Goal: Task Accomplishment & Management: Use online tool/utility

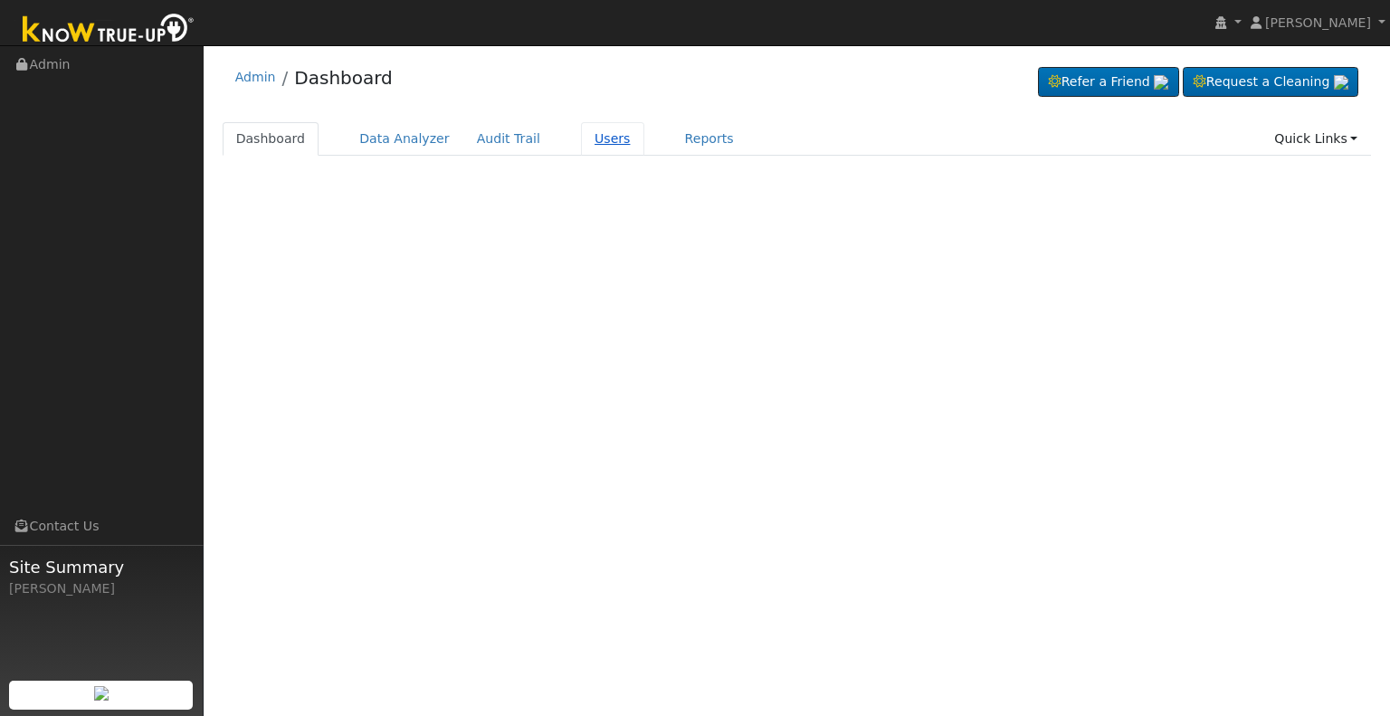
click at [581, 132] on link "Users" at bounding box center [612, 138] width 63 height 33
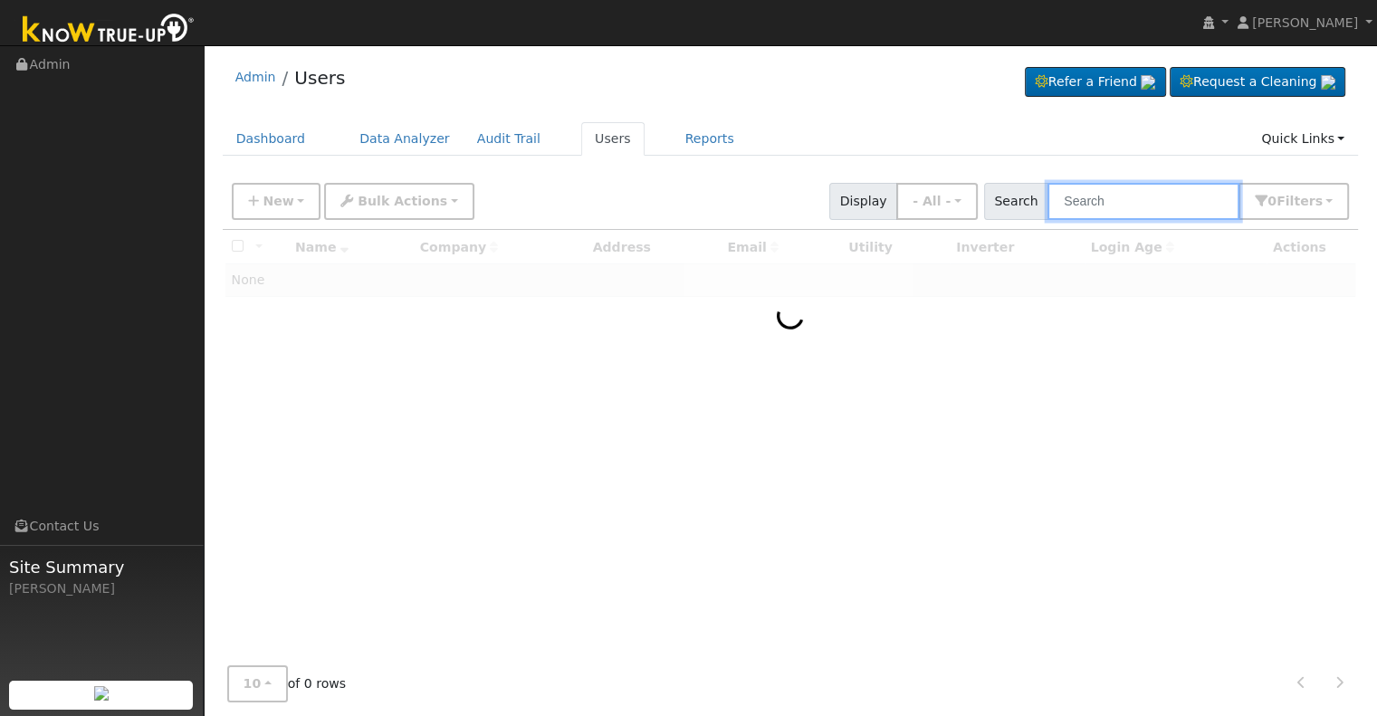
click at [1088, 201] on input "text" at bounding box center [1143, 201] width 192 height 37
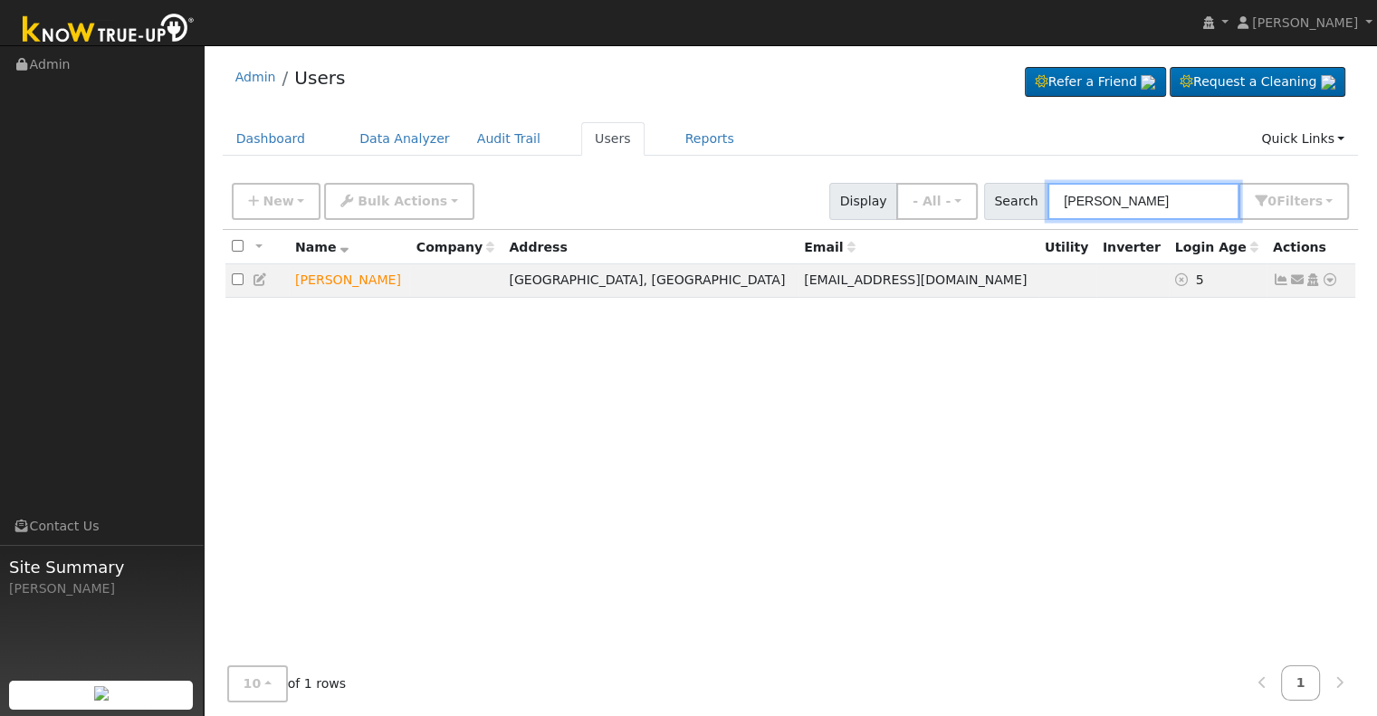
type input "[PERSON_NAME]"
click at [1331, 281] on icon at bounding box center [1329, 279] width 16 height 13
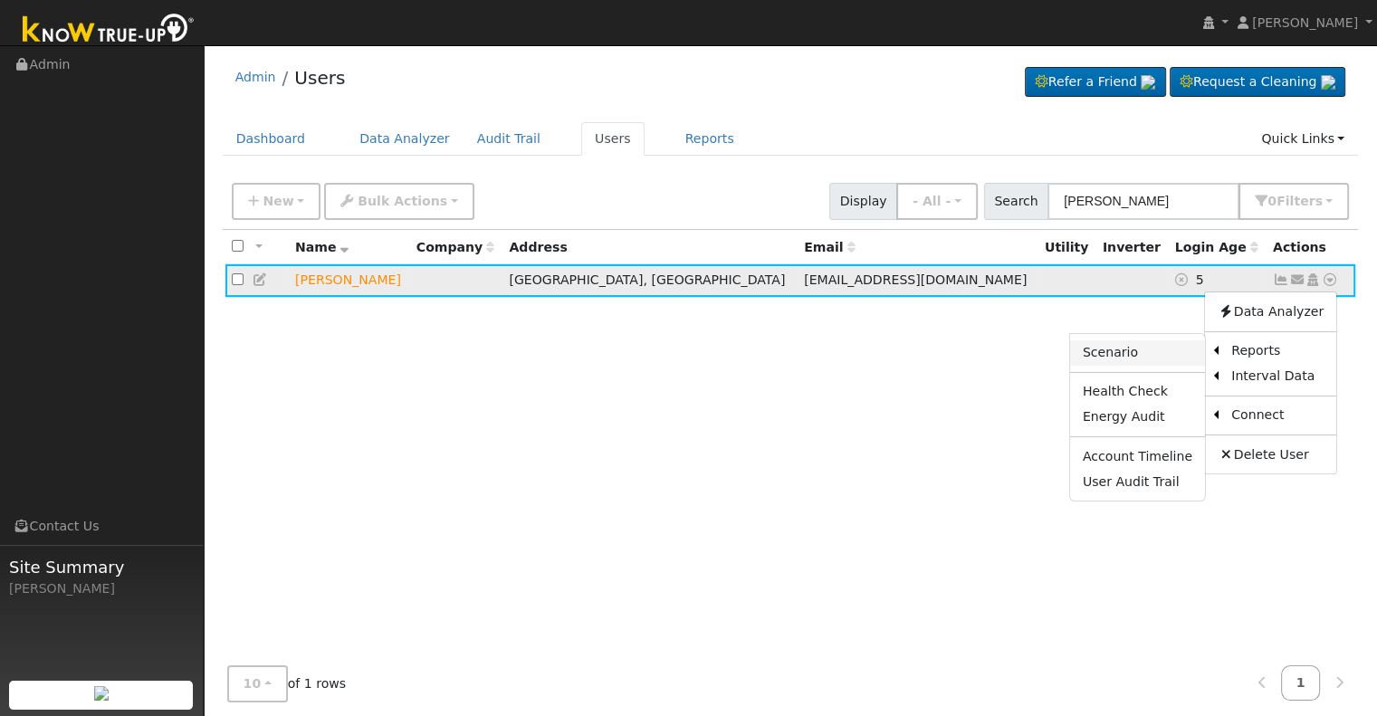
click at [1140, 353] on link "Scenario" at bounding box center [1137, 352] width 135 height 25
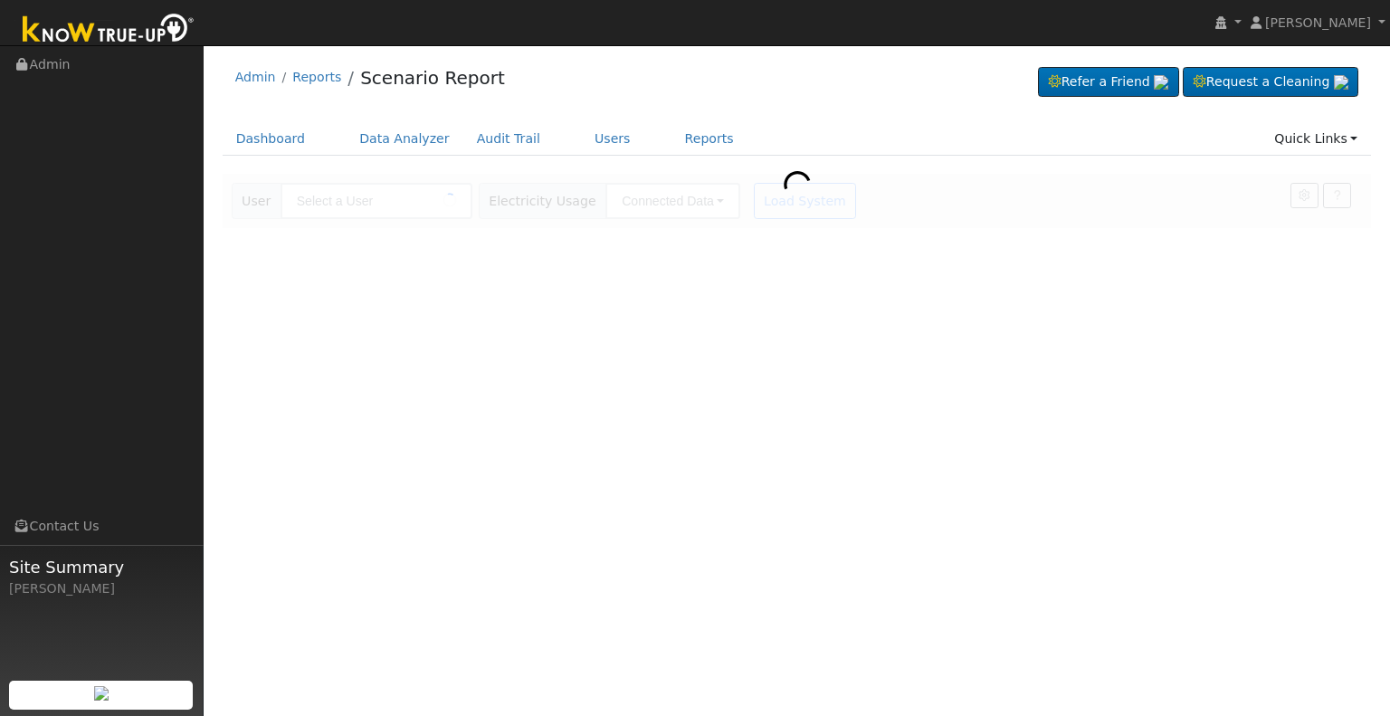
type input "Annette Brinkley"
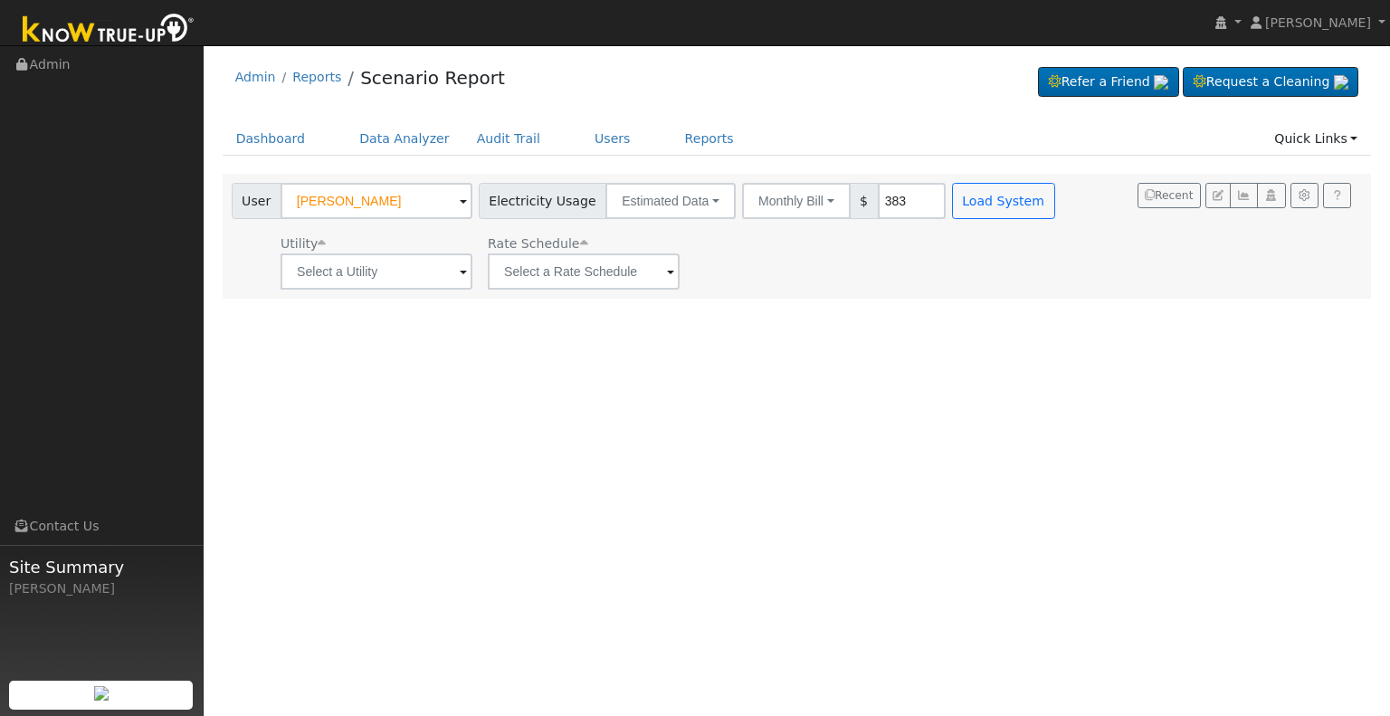
click at [462, 267] on span at bounding box center [463, 272] width 7 height 21
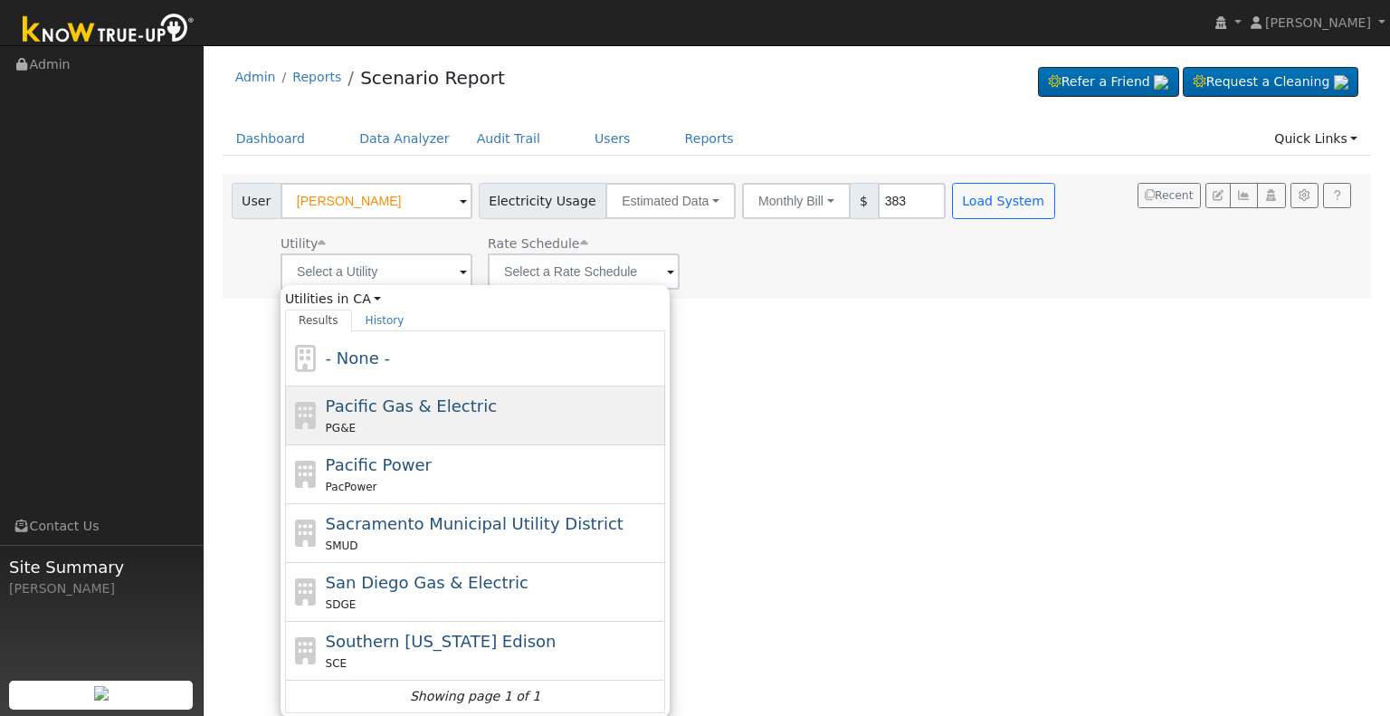
click at [425, 401] on span "Pacific Gas & Electric" at bounding box center [411, 405] width 171 height 19
type input "Pacific Gas & Electric"
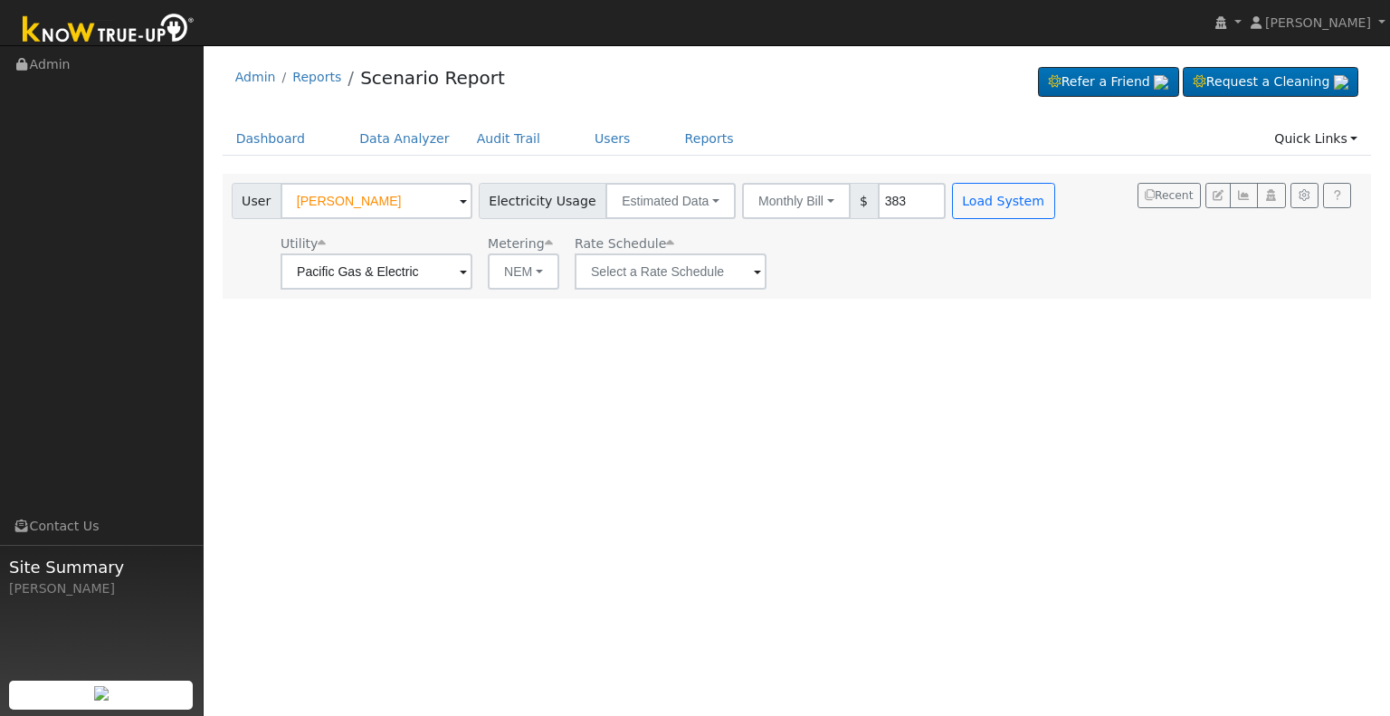
click at [467, 272] on span at bounding box center [463, 272] width 7 height 21
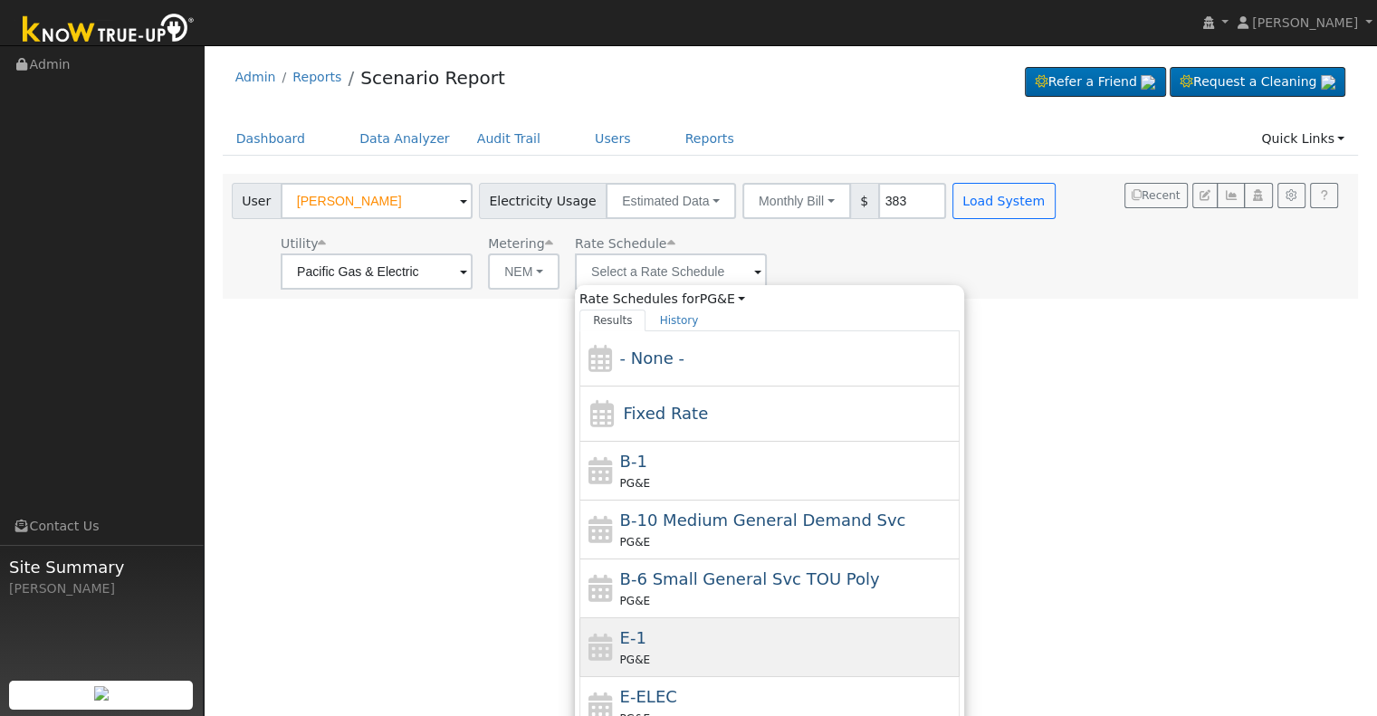
click at [626, 635] on span "E-1" at bounding box center [633, 637] width 26 height 19
type input "E-1"
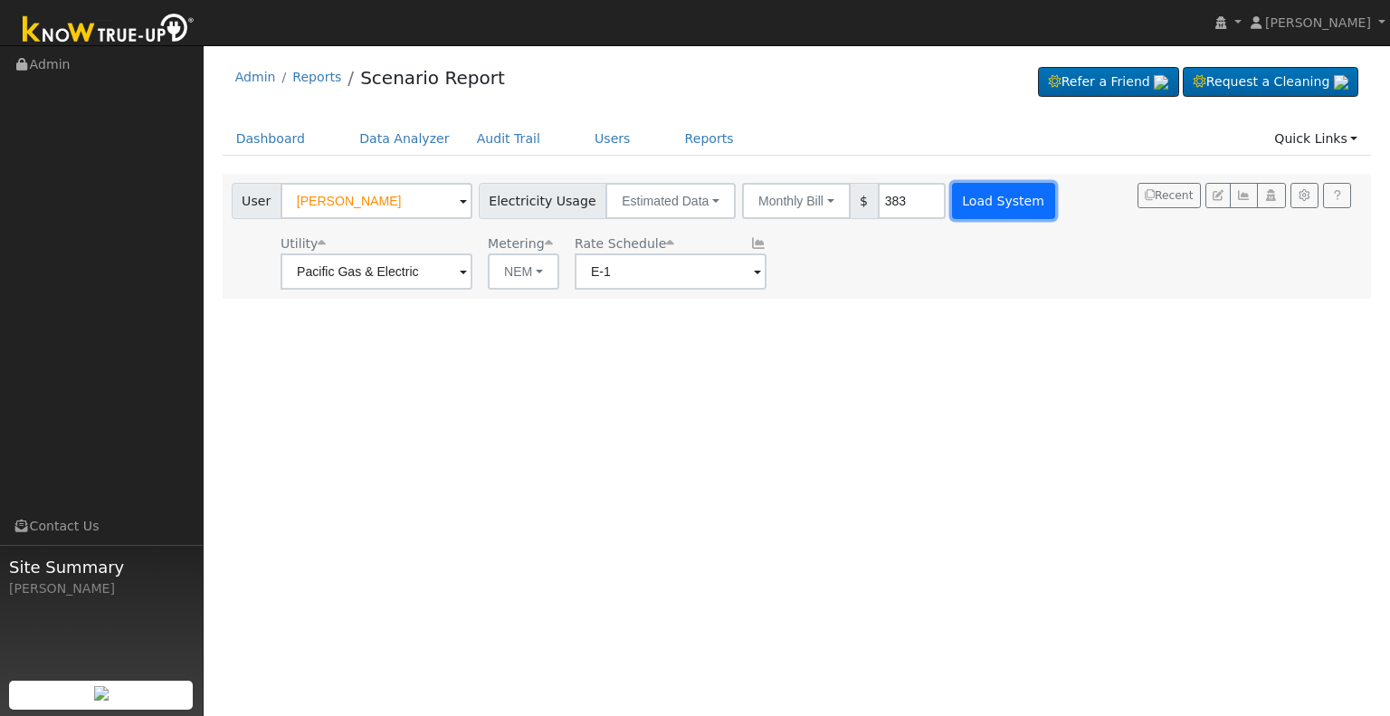
click at [975, 197] on button "Load System" at bounding box center [1003, 201] width 103 height 36
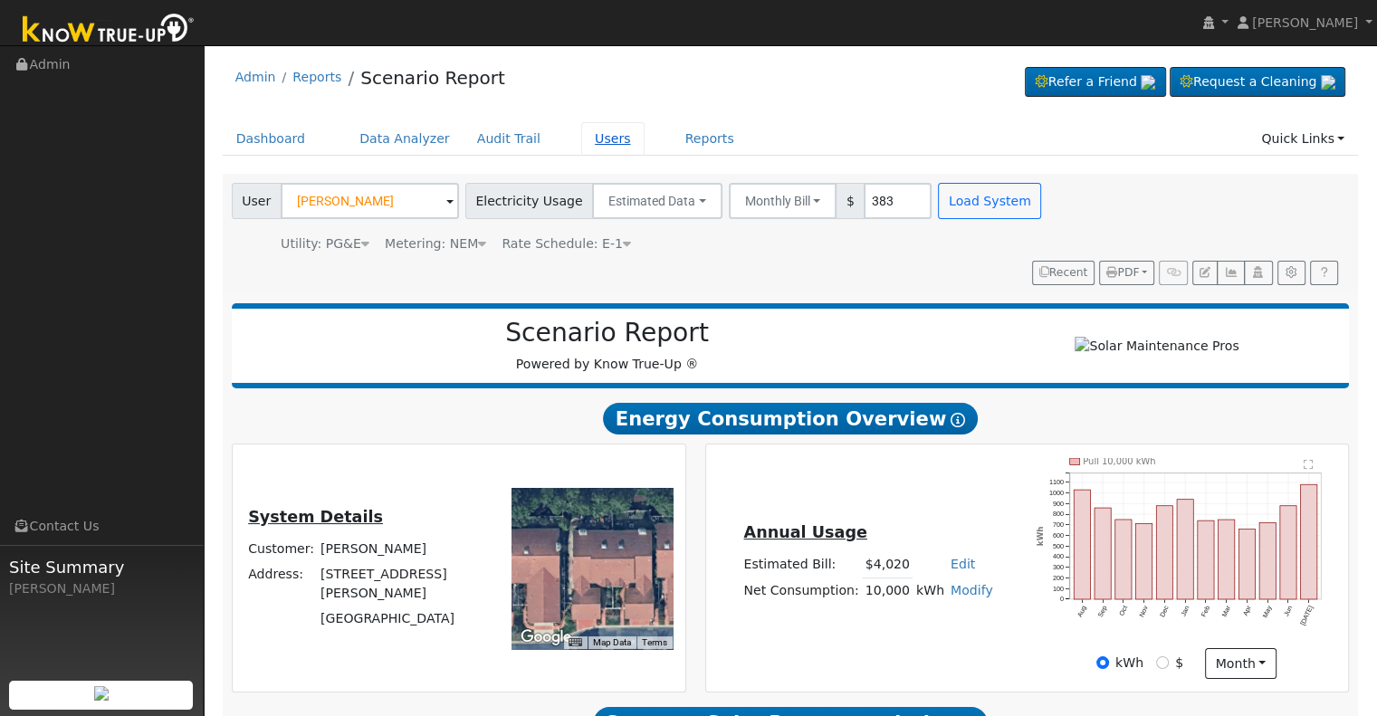
click at [581, 137] on link "Users" at bounding box center [612, 138] width 63 height 33
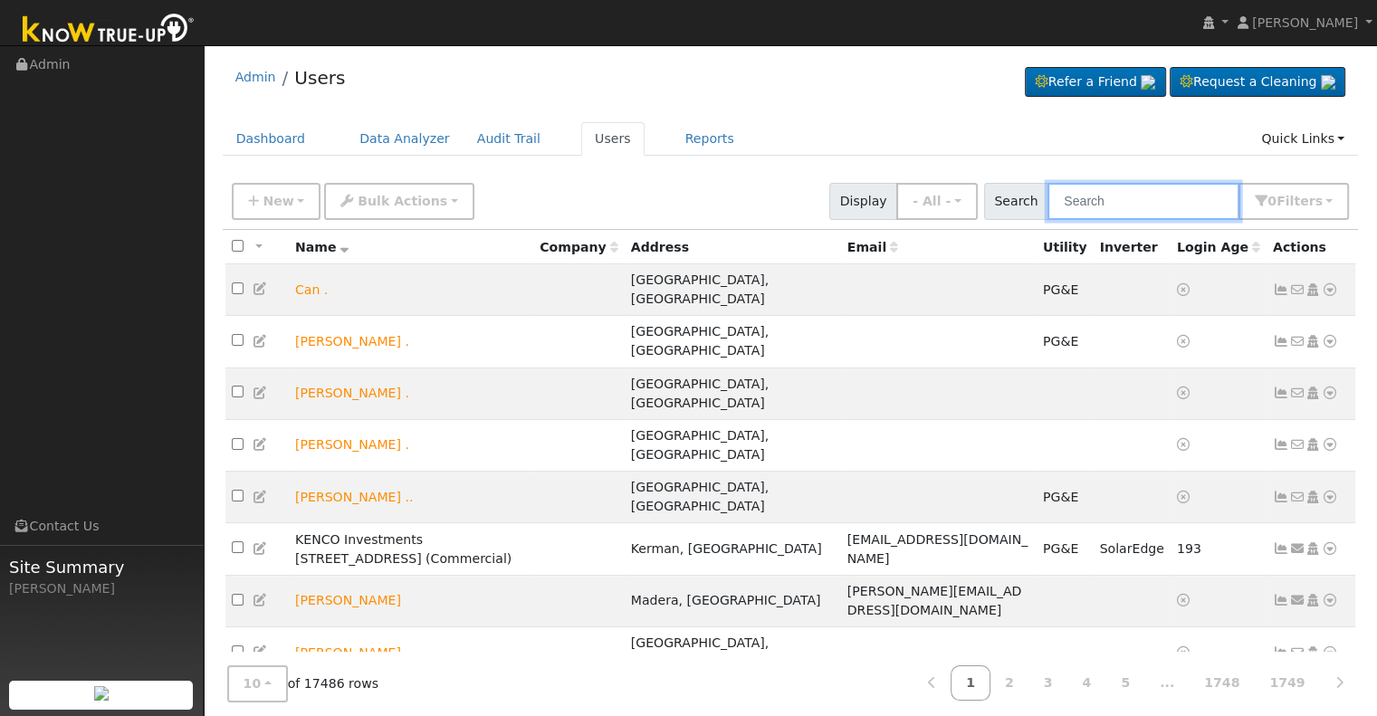
click at [1094, 202] on input "text" at bounding box center [1143, 201] width 192 height 37
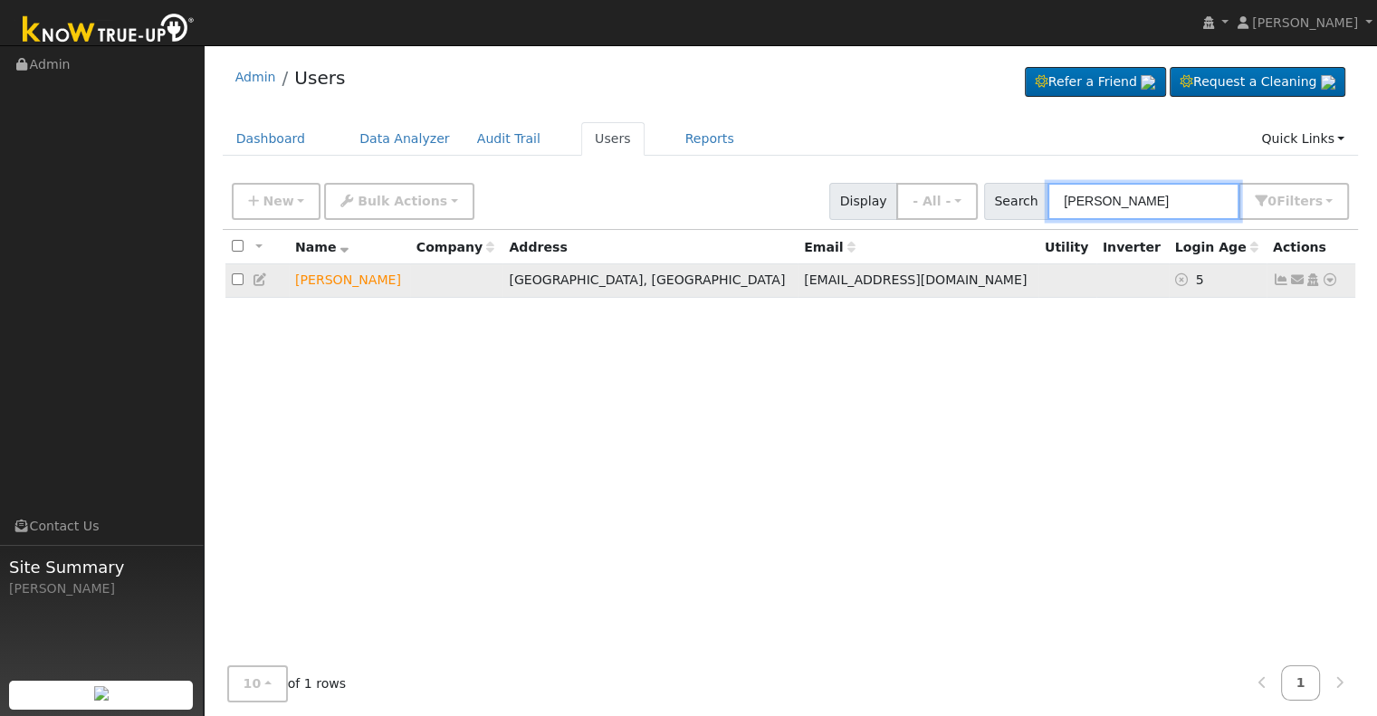
type input "annette brin"
click at [1311, 278] on icon at bounding box center [1312, 279] width 16 height 13
